Goal: Task Accomplishment & Management: Use online tool/utility

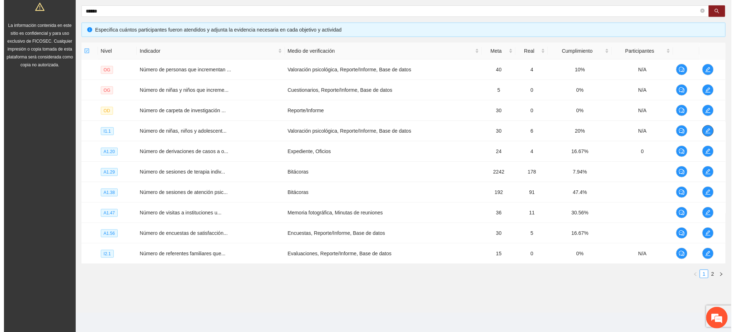
scroll to position [136, 0]
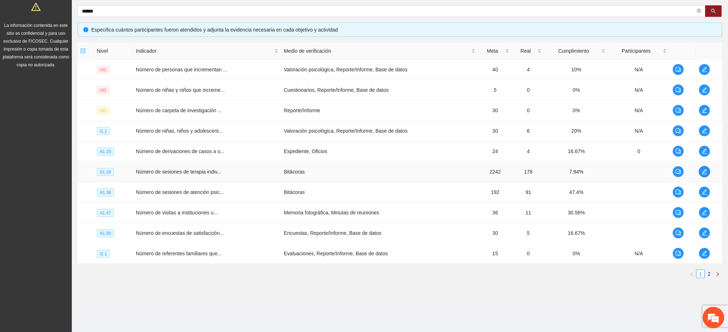
click at [700, 171] on span "edit" at bounding box center [704, 172] width 11 height 6
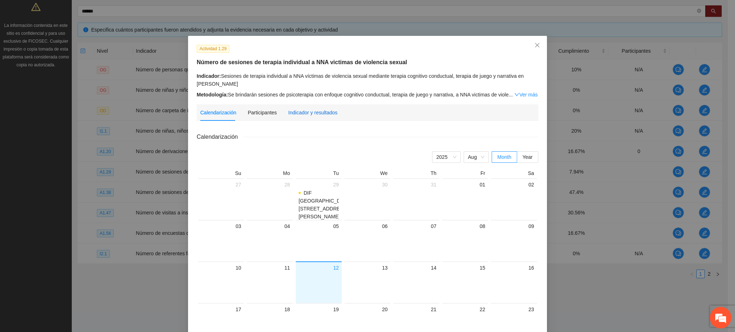
click at [310, 110] on div "Indicador y resultados" at bounding box center [312, 113] width 49 height 8
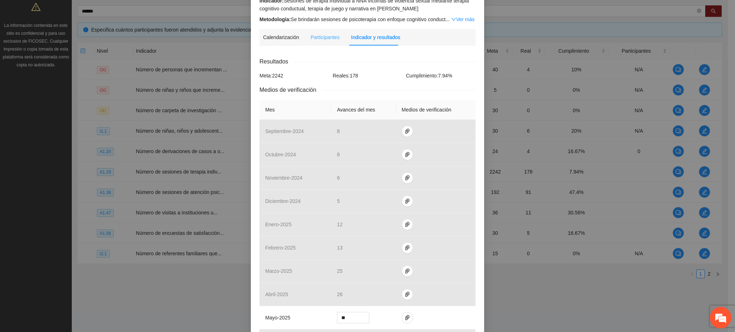
scroll to position [191, 0]
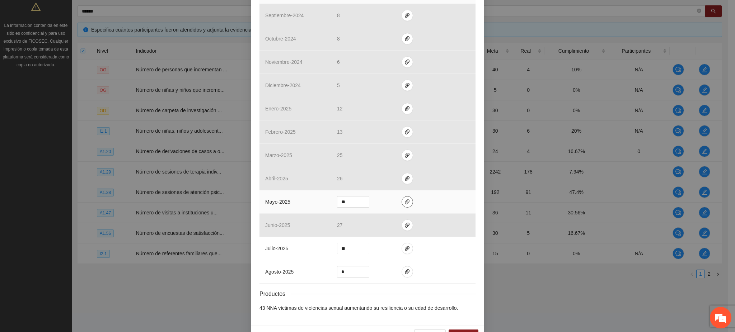
click at [405, 202] on icon "paper-clip" at bounding box center [407, 202] width 4 height 5
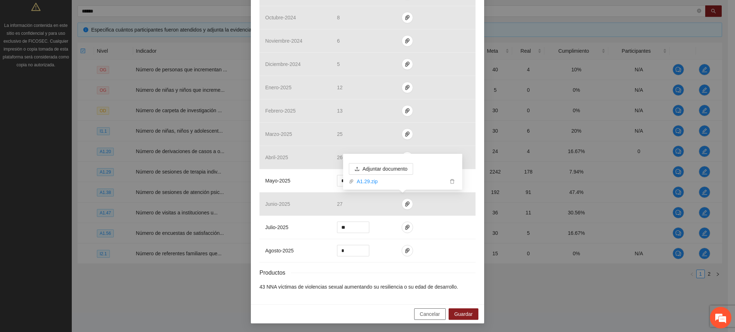
click at [419, 310] on button "Cancelar" at bounding box center [430, 314] width 32 height 11
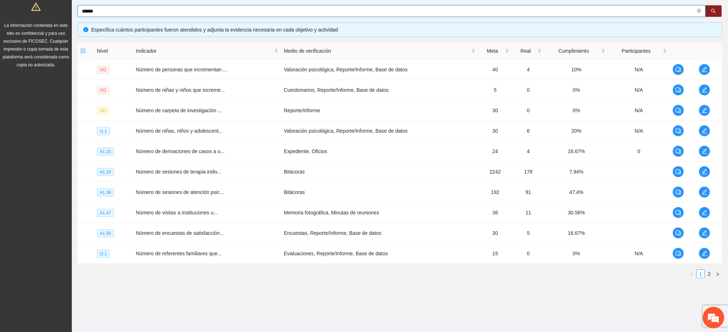
drag, startPoint x: 116, startPoint y: 12, endPoint x: 70, endPoint y: 11, distance: 45.2
click at [70, 11] on section "Solicitudes Proyectos Activos Concluidos Usuarios Perfil de implementadora La i…" at bounding box center [364, 98] width 728 height 469
type input "********"
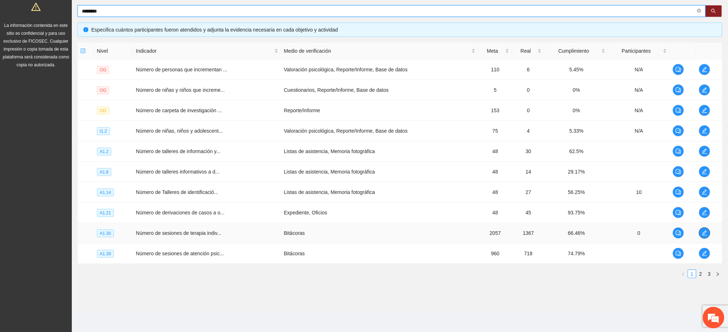
click at [709, 235] on span "edit" at bounding box center [704, 233] width 11 height 6
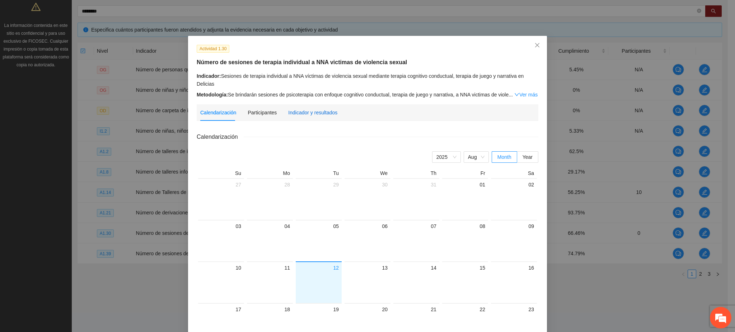
click at [319, 114] on div "Indicador y resultados" at bounding box center [312, 113] width 49 height 8
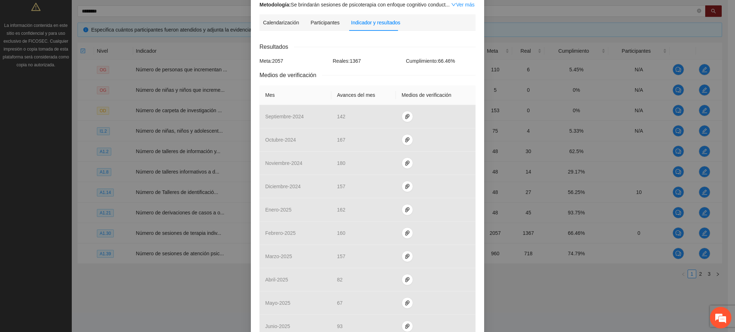
scroll to position [213, 0]
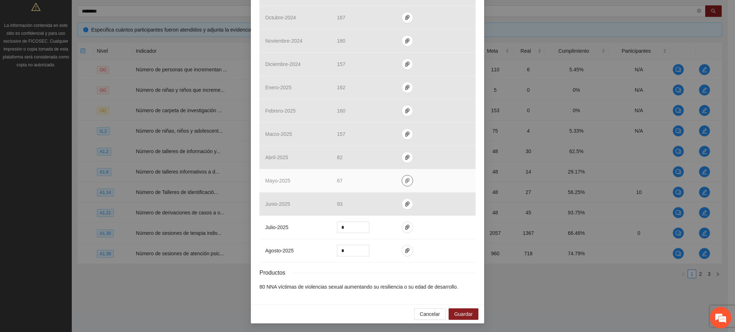
click at [402, 184] on button "button" at bounding box center [407, 180] width 11 height 11
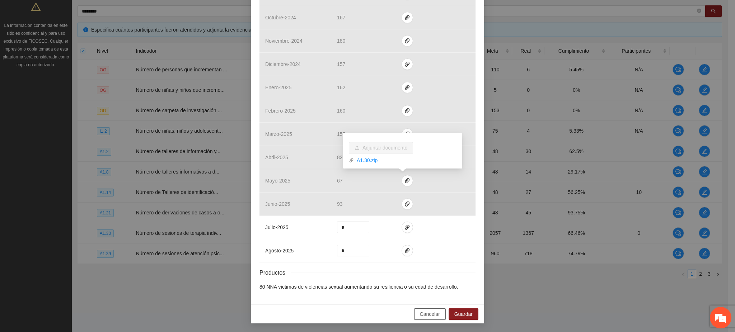
click at [432, 313] on span "Cancelar" at bounding box center [430, 314] width 20 height 8
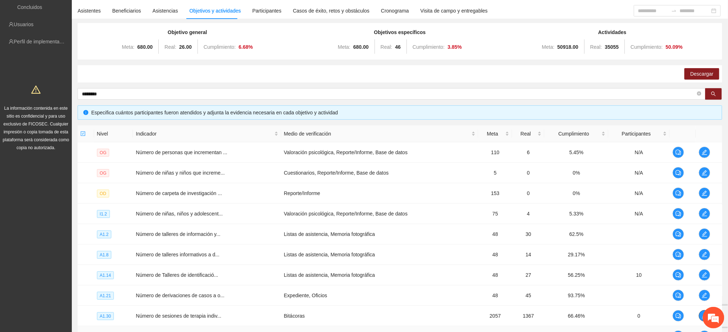
scroll to position [0, 0]
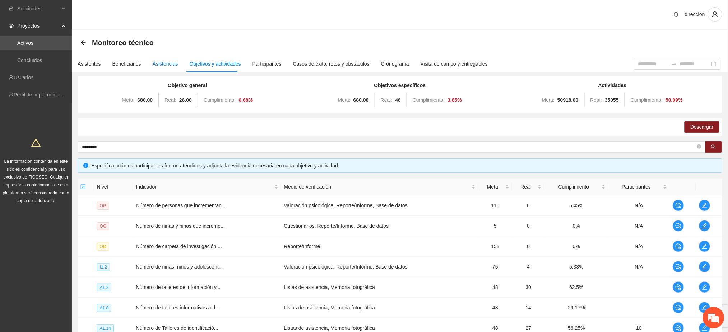
click at [169, 63] on div "Asistencias" at bounding box center [165, 64] width 25 height 8
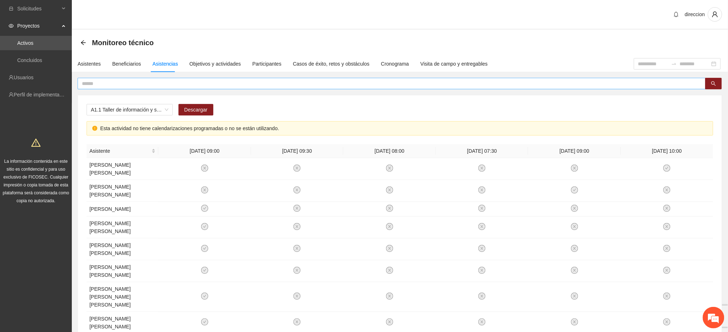
click at [107, 83] on input "text" at bounding box center [388, 84] width 613 height 8
type input "****"
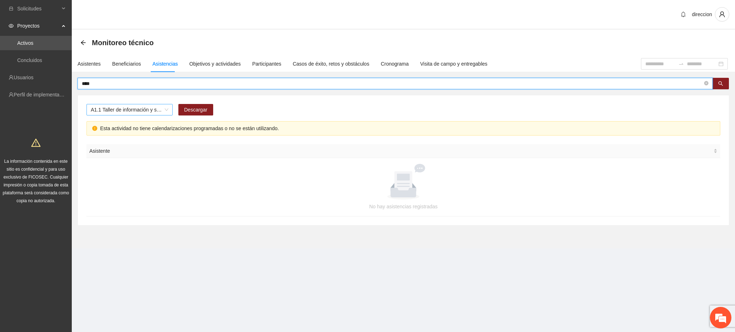
click at [136, 107] on span "A1.1 Taller de información y sensibilización sobre violencia sexual infantil pa…" at bounding box center [130, 109] width 78 height 11
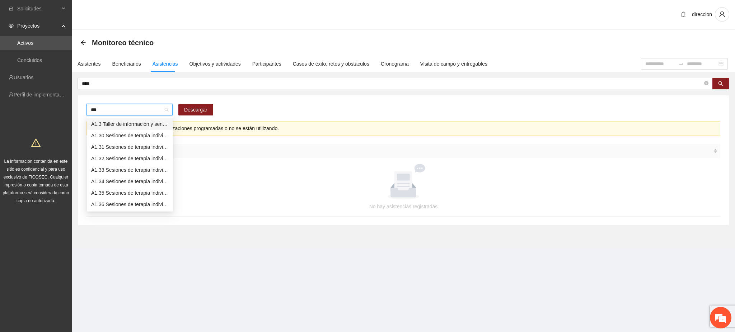
type input "****"
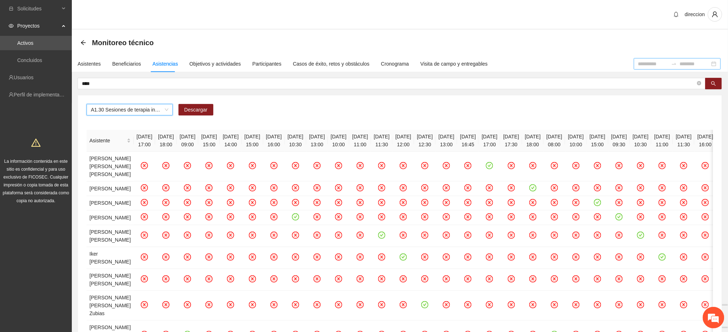
click at [638, 66] on input at bounding box center [653, 64] width 30 height 8
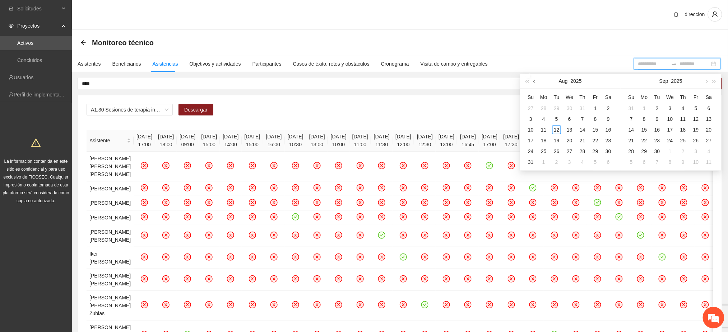
click at [535, 82] on span "button" at bounding box center [535, 82] width 4 height 4
type input "**********"
click at [530, 107] on div "1" at bounding box center [530, 108] width 9 height 9
type input "**********"
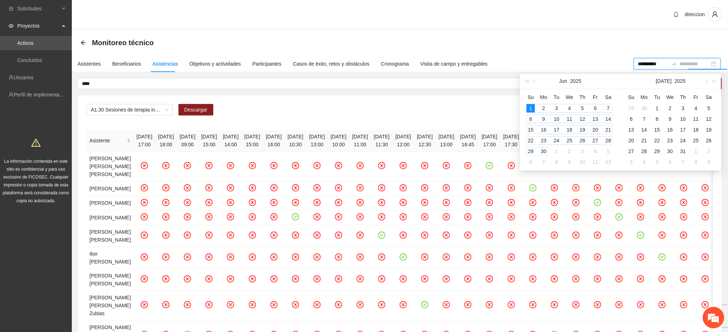
click at [546, 151] on div "30" at bounding box center [543, 151] width 9 height 9
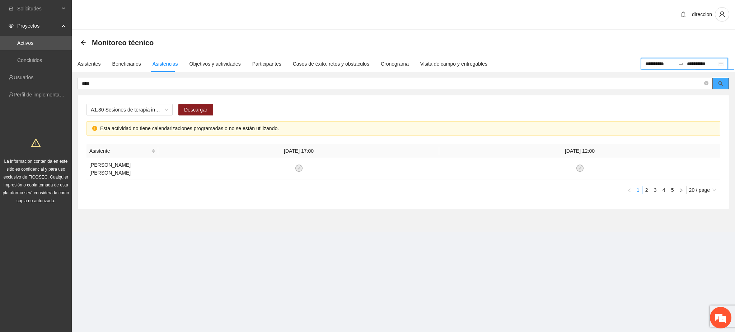
click at [720, 84] on icon "search" at bounding box center [720, 83] width 5 height 5
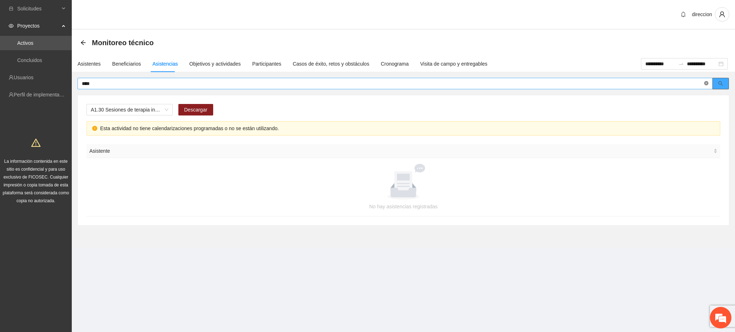
click at [707, 84] on icon "close-circle" at bounding box center [706, 83] width 4 height 4
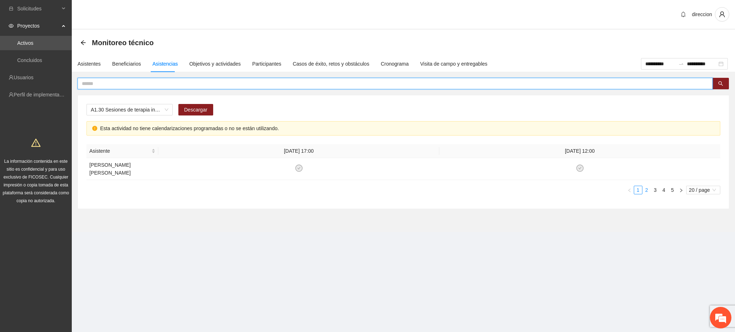
click at [645, 192] on link "2" at bounding box center [647, 190] width 8 height 8
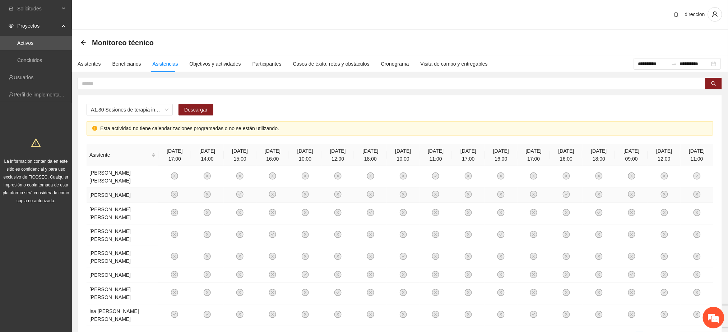
scroll to position [44, 0]
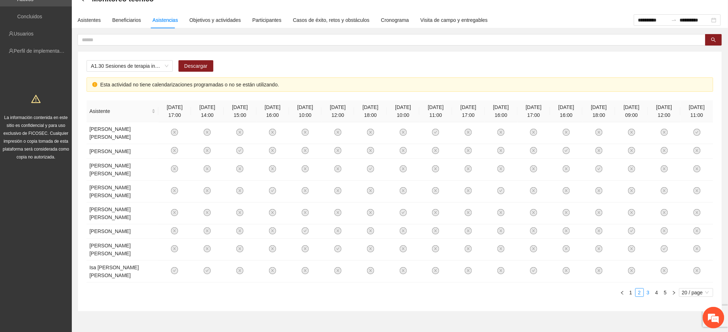
click at [648, 289] on link "3" at bounding box center [648, 293] width 8 height 8
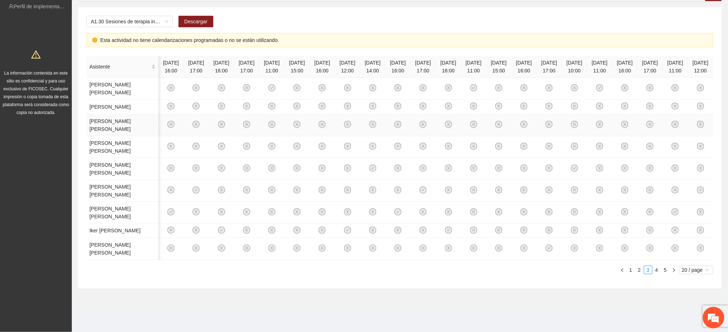
scroll to position [220, 0]
click at [655, 270] on link "4" at bounding box center [657, 270] width 8 height 8
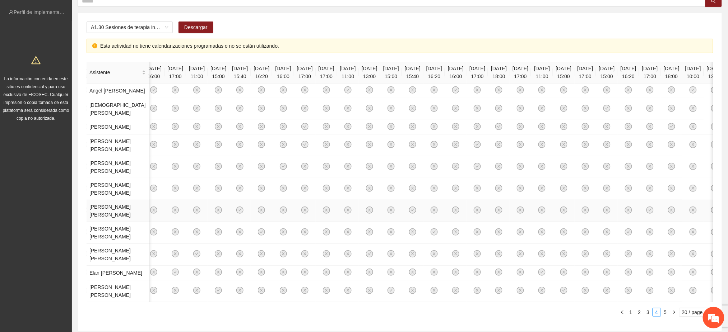
scroll to position [0, 0]
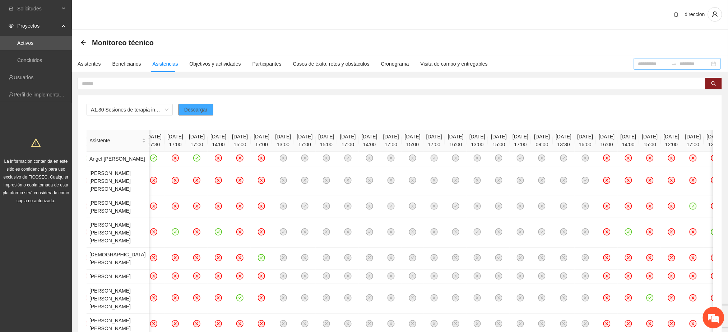
click at [199, 111] on span "Descargar" at bounding box center [195, 110] width 23 height 8
